Goal: Task Accomplishment & Management: Use online tool/utility

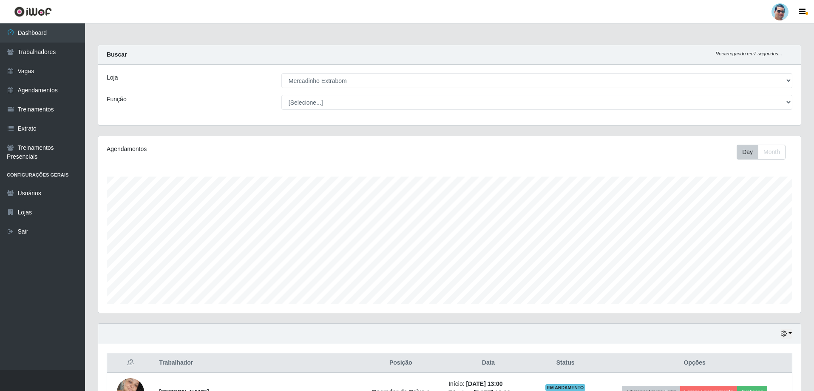
select select "175"
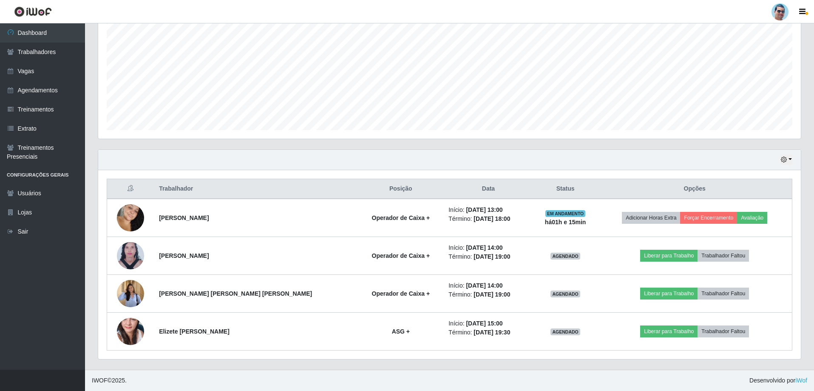
scroll to position [176, 702]
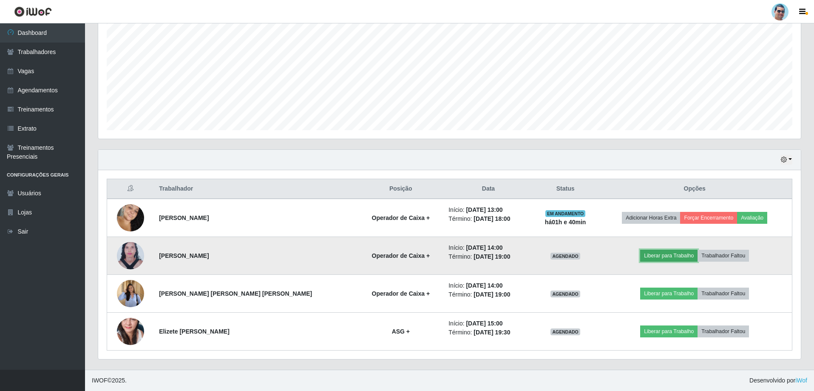
click at [640, 253] on button "Liberar para Trabalho" at bounding box center [668, 255] width 57 height 12
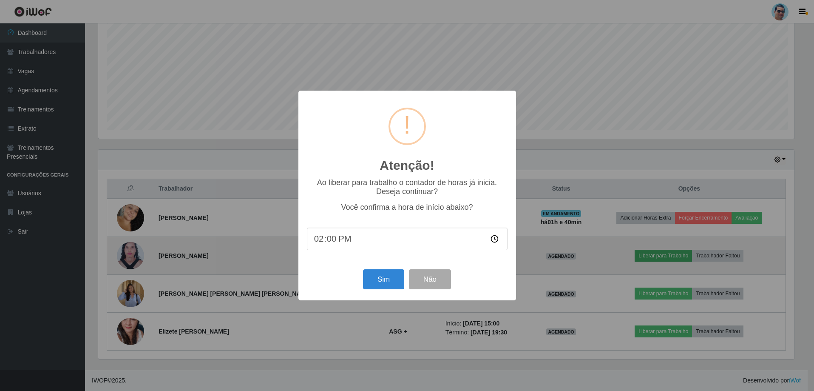
scroll to position [176, 698]
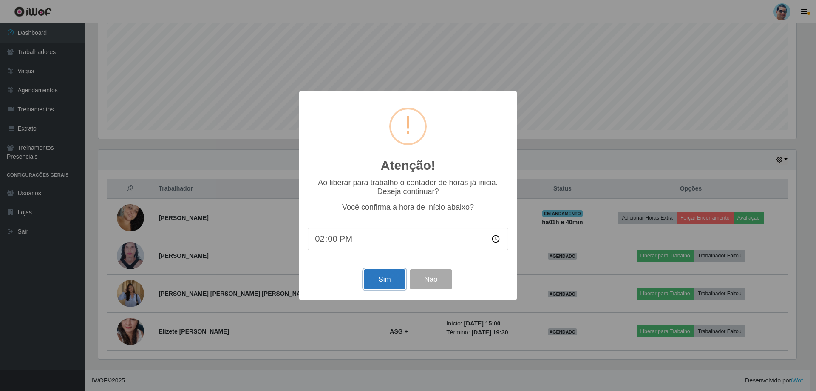
click at [384, 278] on button "Sim" at bounding box center [384, 279] width 41 height 20
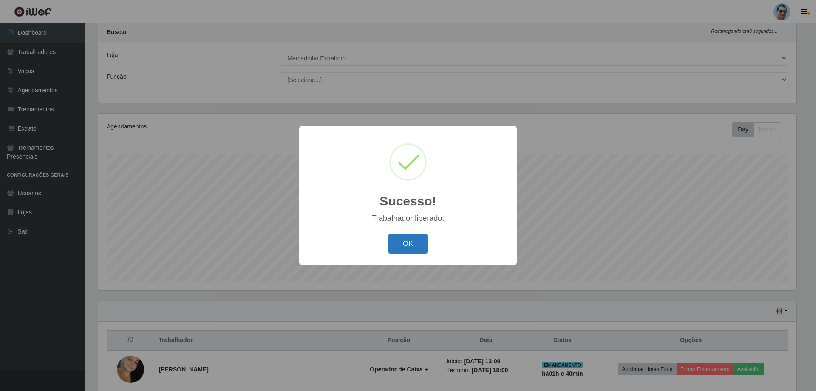
click at [395, 245] on button "OK" at bounding box center [408, 244] width 40 height 20
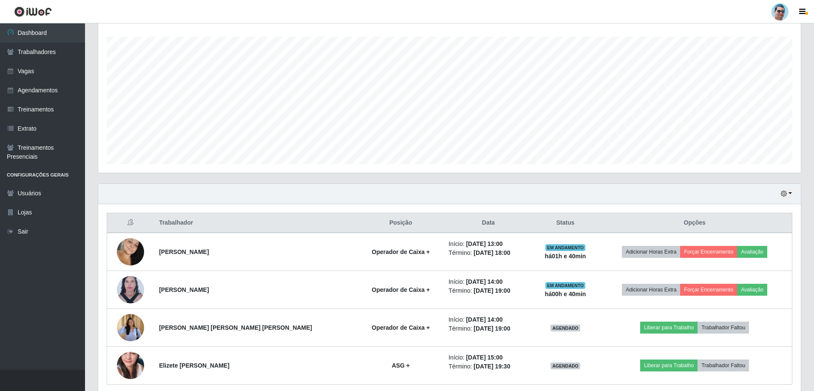
scroll to position [150, 0]
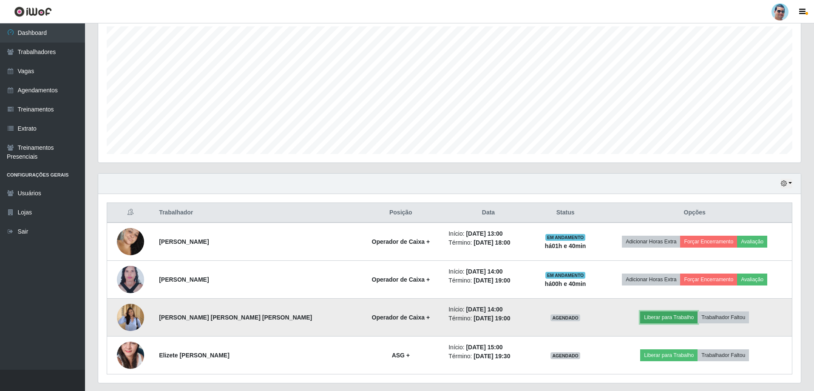
click at [662, 315] on button "Liberar para Trabalho" at bounding box center [668, 317] width 57 height 12
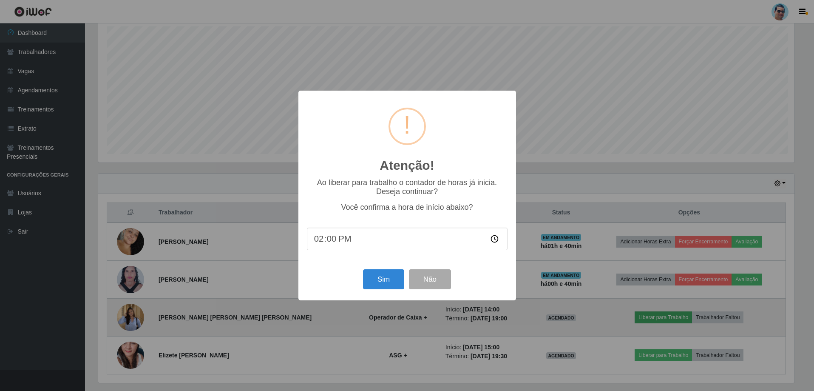
scroll to position [176, 698]
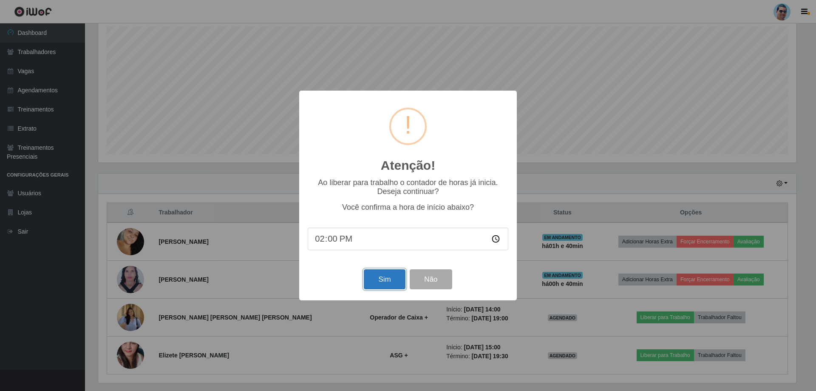
click at [394, 282] on button "Sim" at bounding box center [384, 279] width 41 height 20
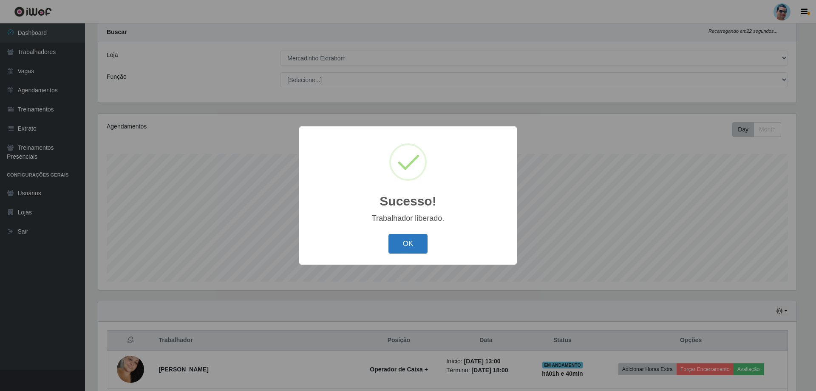
click at [415, 249] on button "OK" at bounding box center [408, 244] width 40 height 20
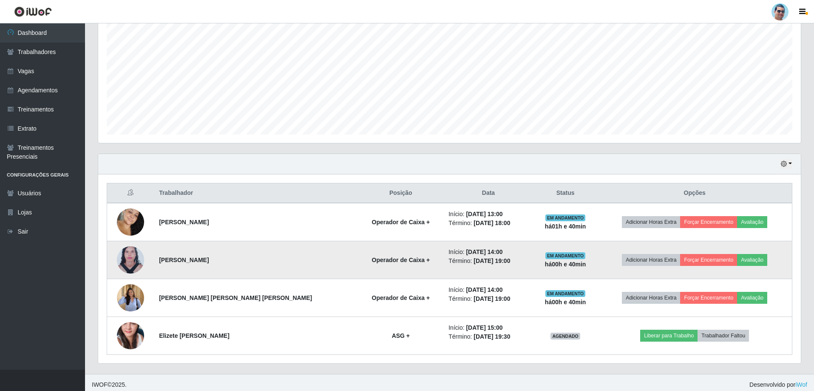
scroll to position [174, 0]
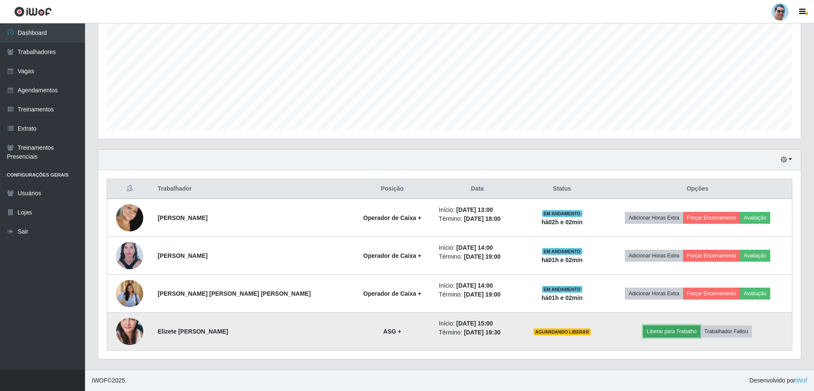
click at [654, 331] on button "Liberar para Trabalho" at bounding box center [671, 331] width 57 height 12
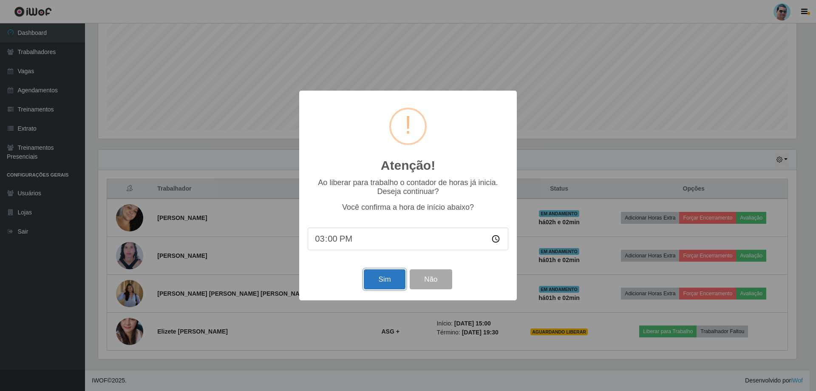
click at [393, 275] on button "Sim" at bounding box center [384, 279] width 41 height 20
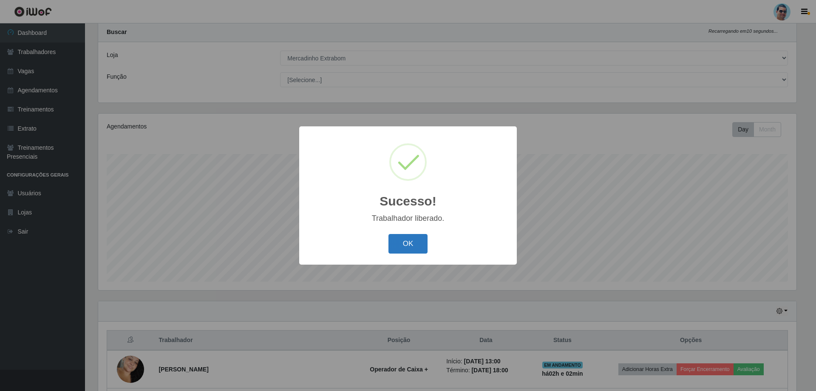
click at [405, 248] on button "OK" at bounding box center [408, 244] width 40 height 20
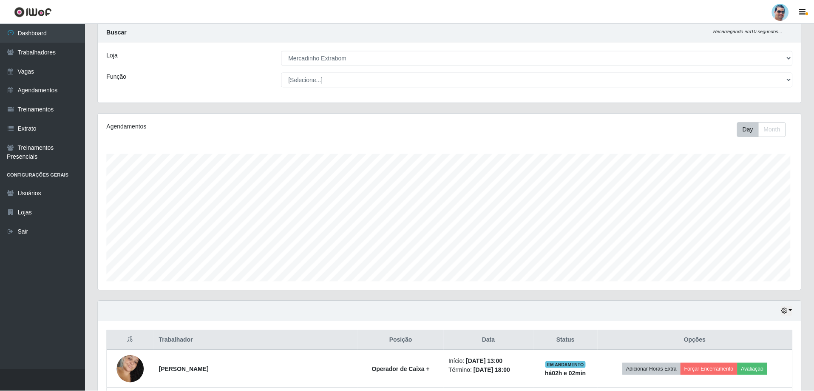
scroll to position [176, 702]
